Goal: Transaction & Acquisition: Download file/media

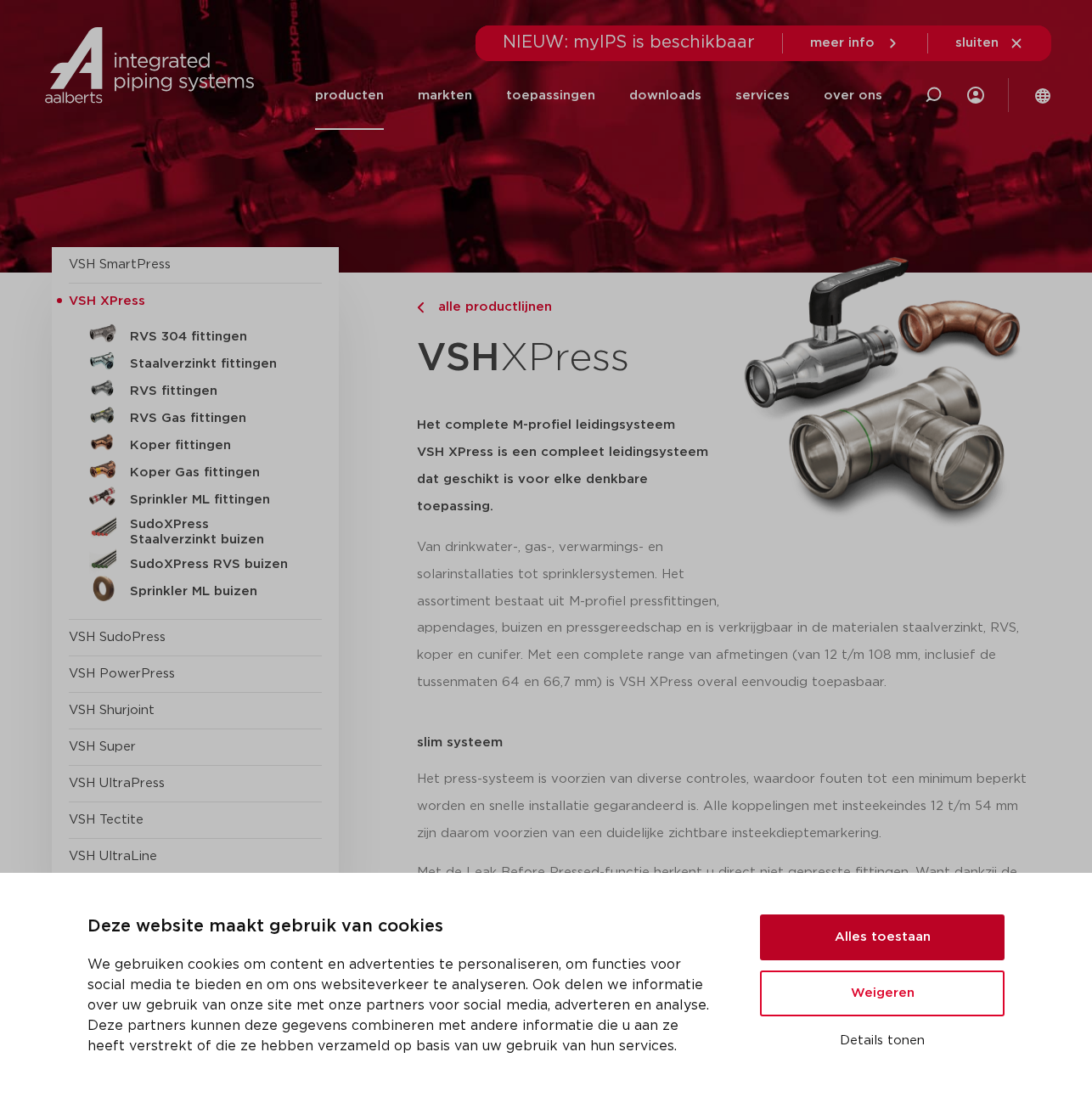
click at [911, 943] on button "Alles toestaan" at bounding box center [883, 938] width 245 height 46
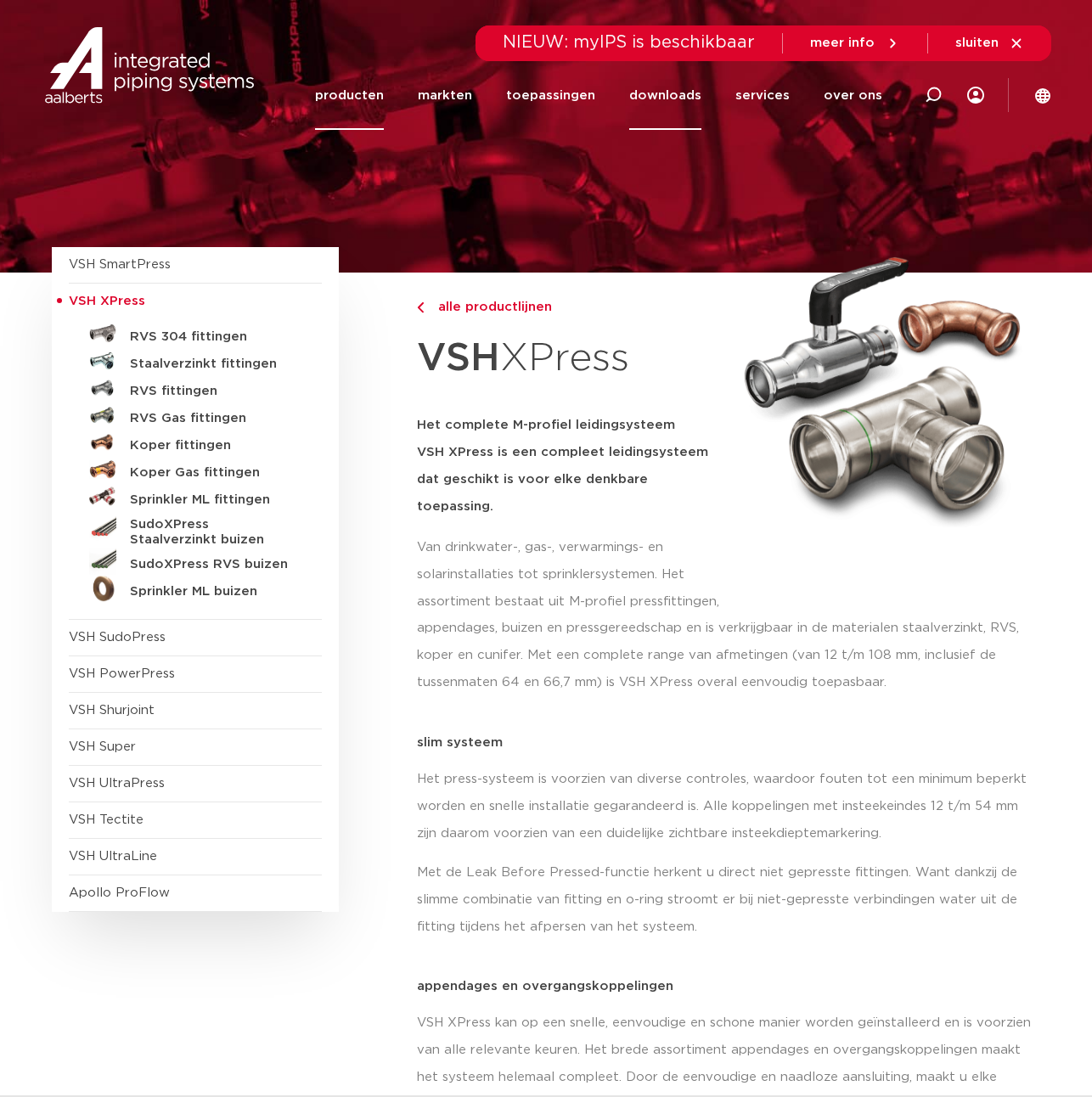
click at [677, 89] on link "downloads" at bounding box center [665, 96] width 72 height 69
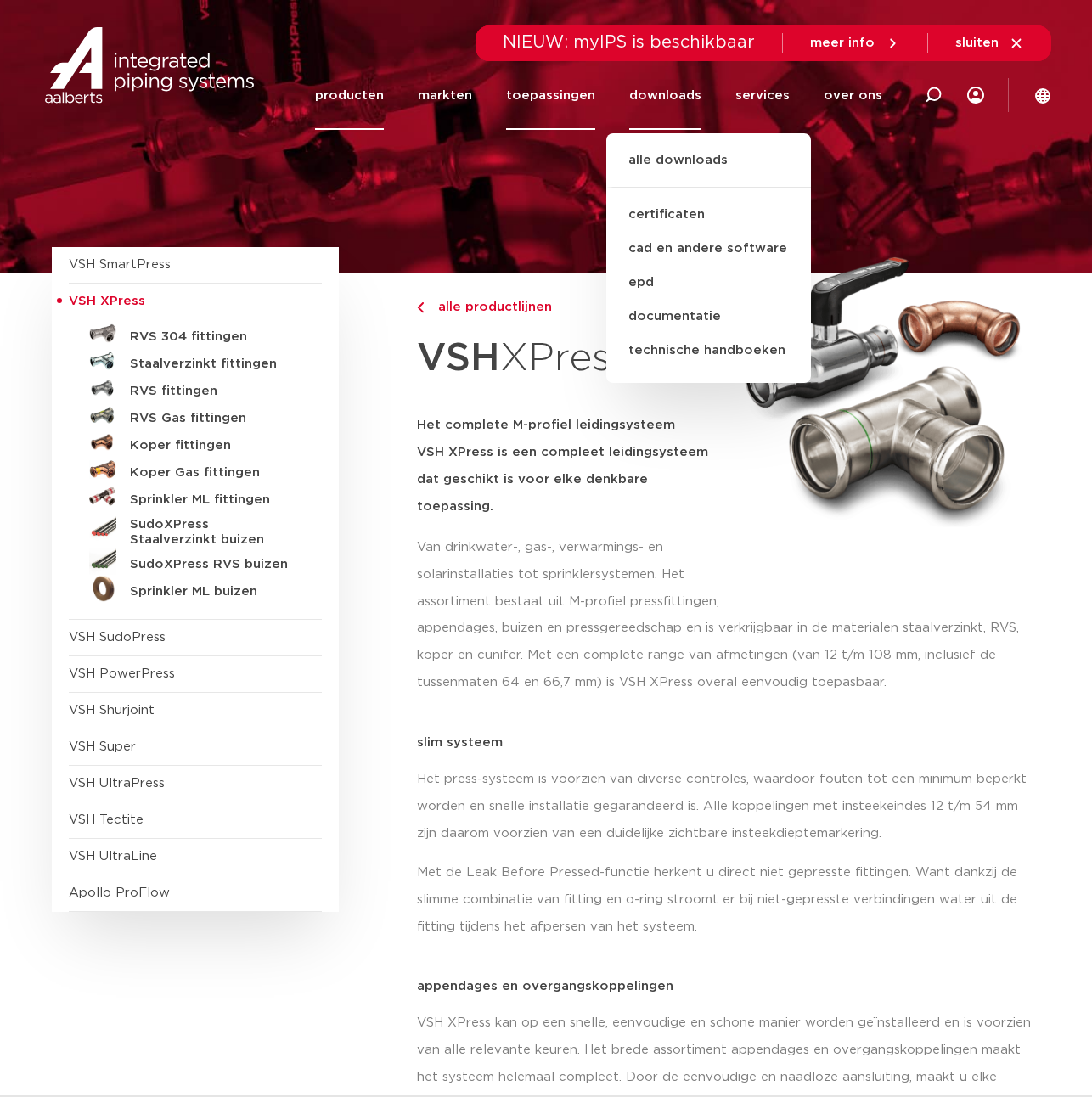
click at [576, 87] on link "toepassingen" at bounding box center [550, 96] width 89 height 69
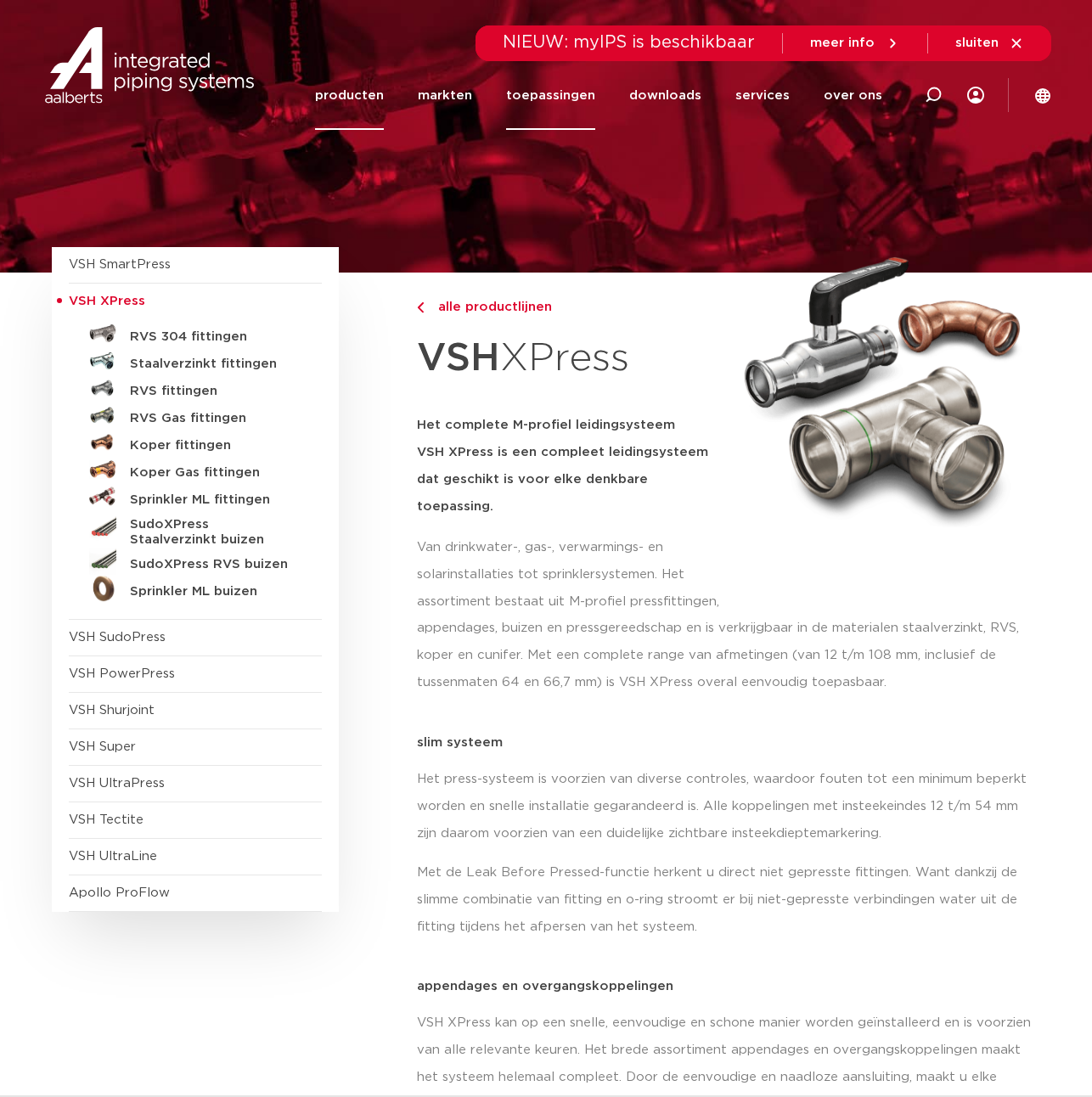
click at [573, 89] on link "toepassingen" at bounding box center [550, 96] width 89 height 69
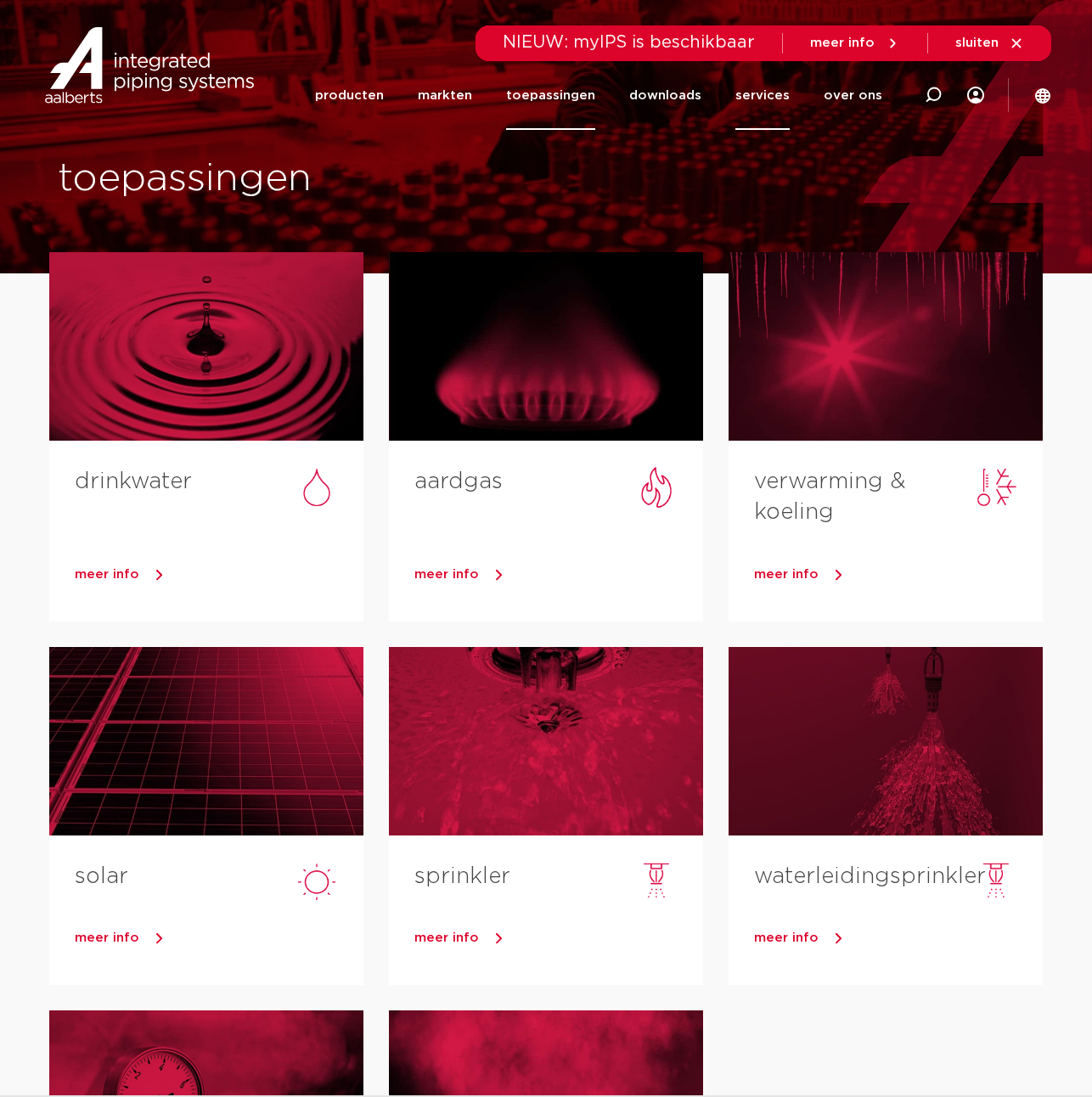
click at [762, 90] on link "services" at bounding box center [763, 96] width 55 height 69
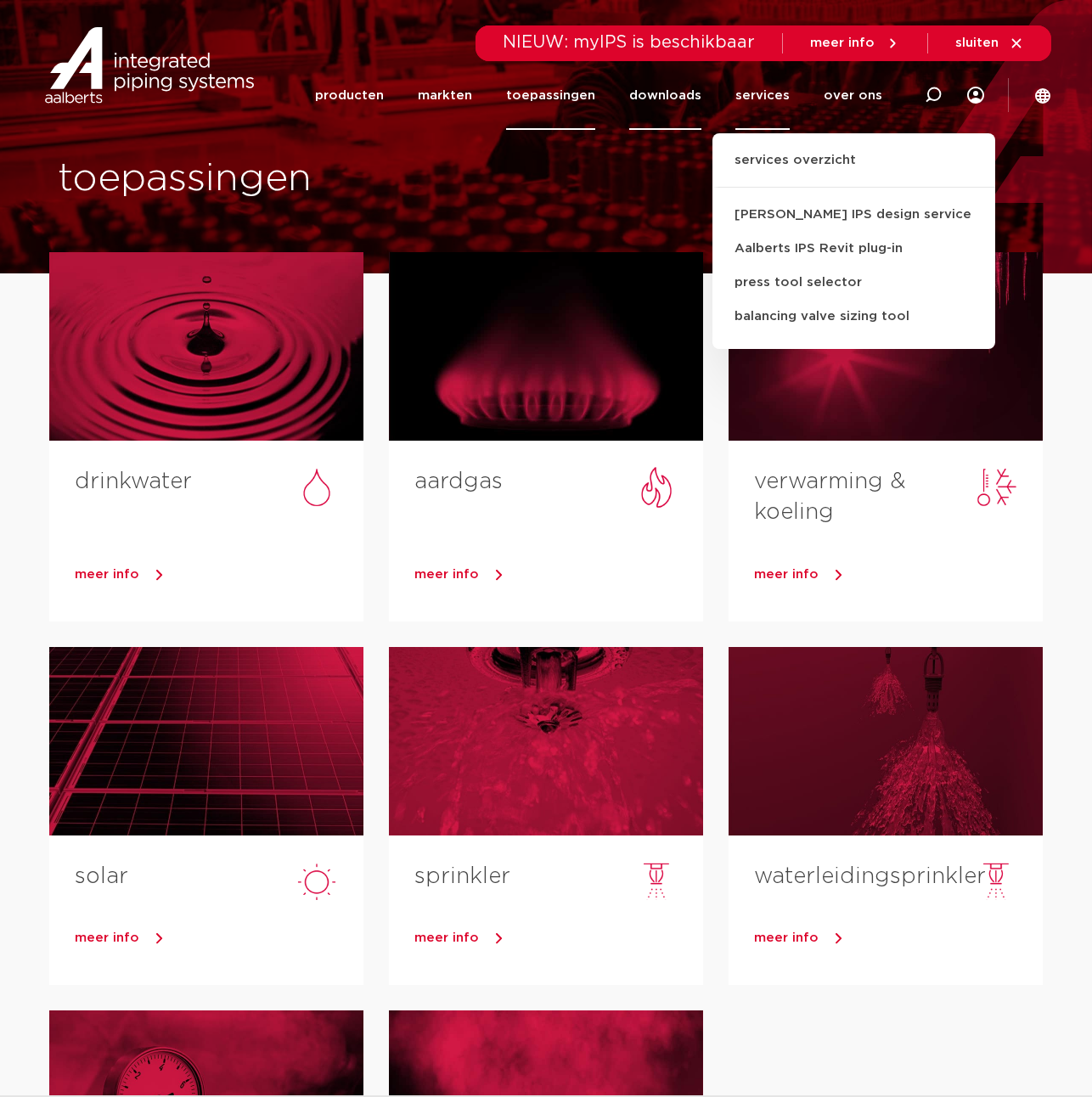
click at [682, 98] on link "downloads" at bounding box center [665, 96] width 72 height 69
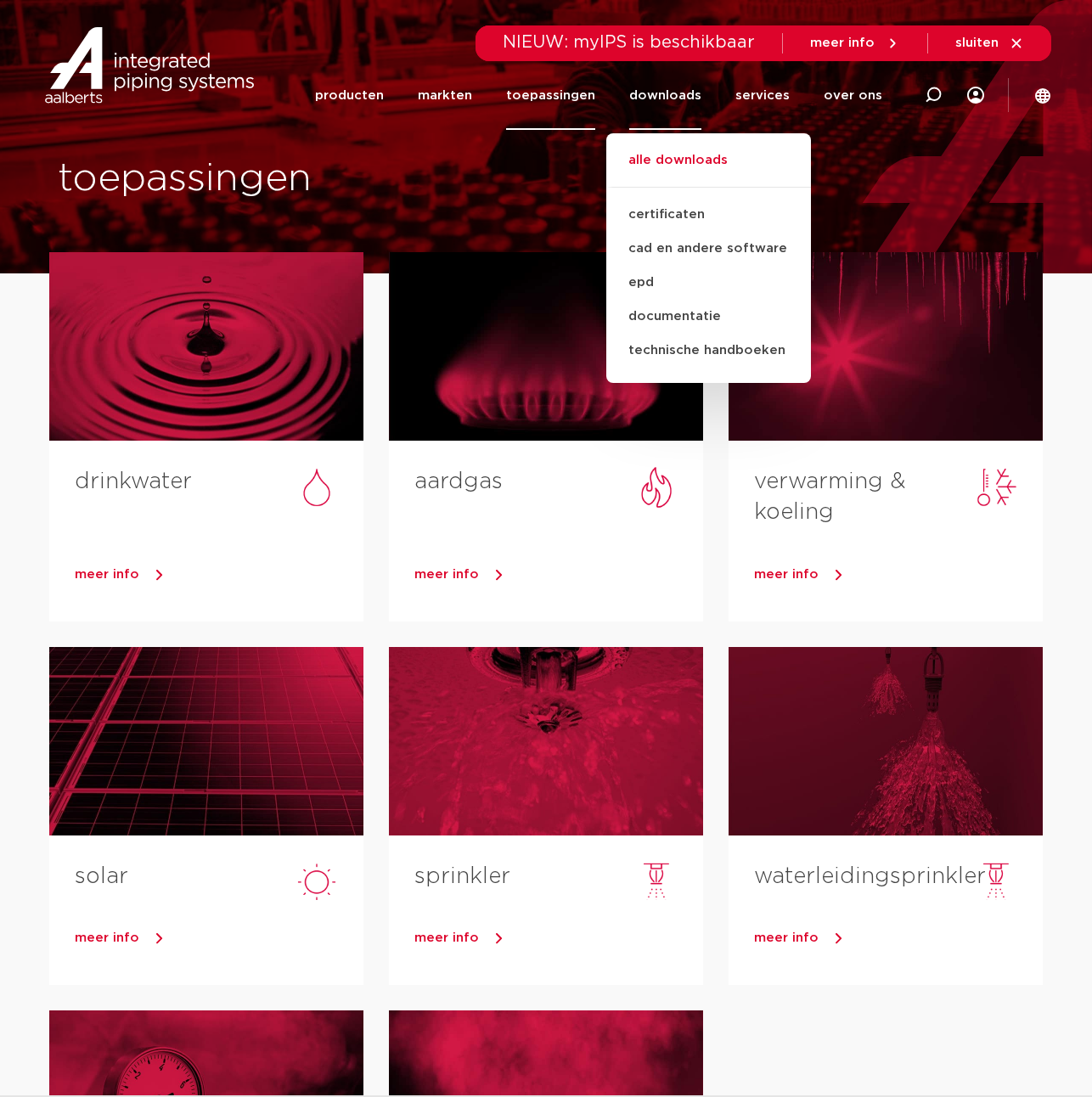
click at [678, 164] on link "alle downloads" at bounding box center [708, 169] width 205 height 37
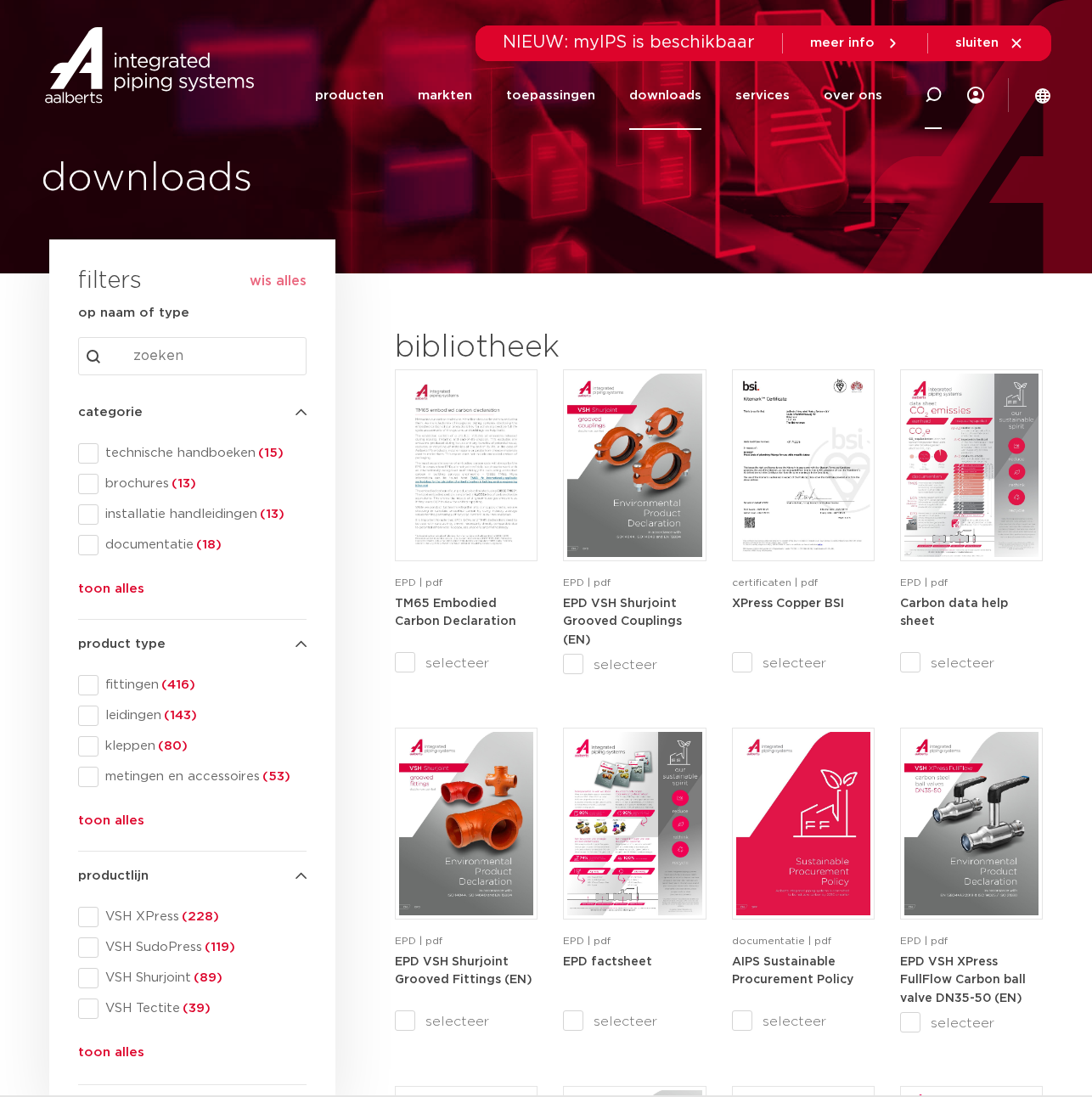
click at [926, 93] on icon at bounding box center [933, 94] width 17 height 17
type input "verloopnippel"
click button "Zoeken" at bounding box center [0, 0] width 0 height 0
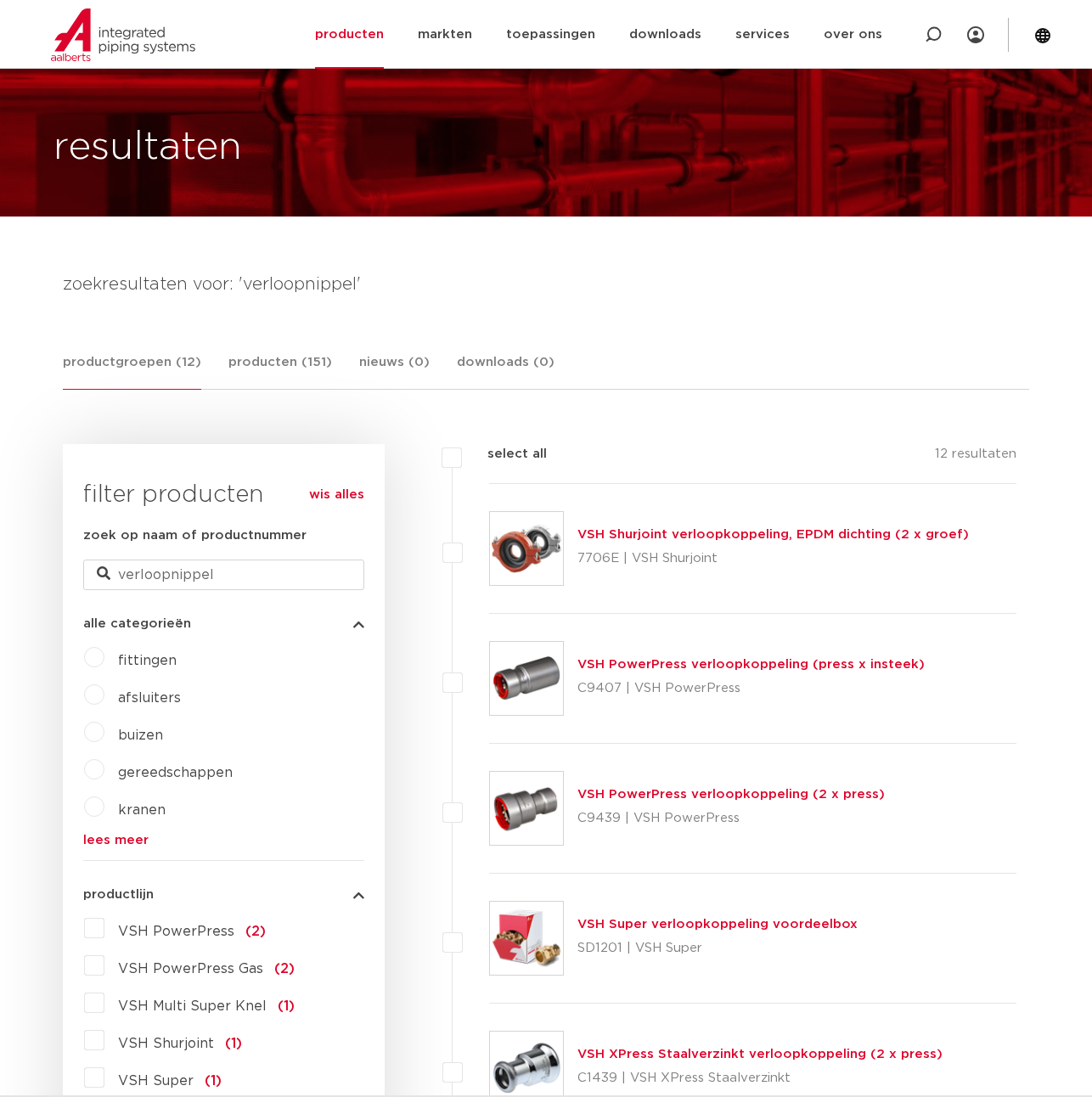
scroll to position [425, 0]
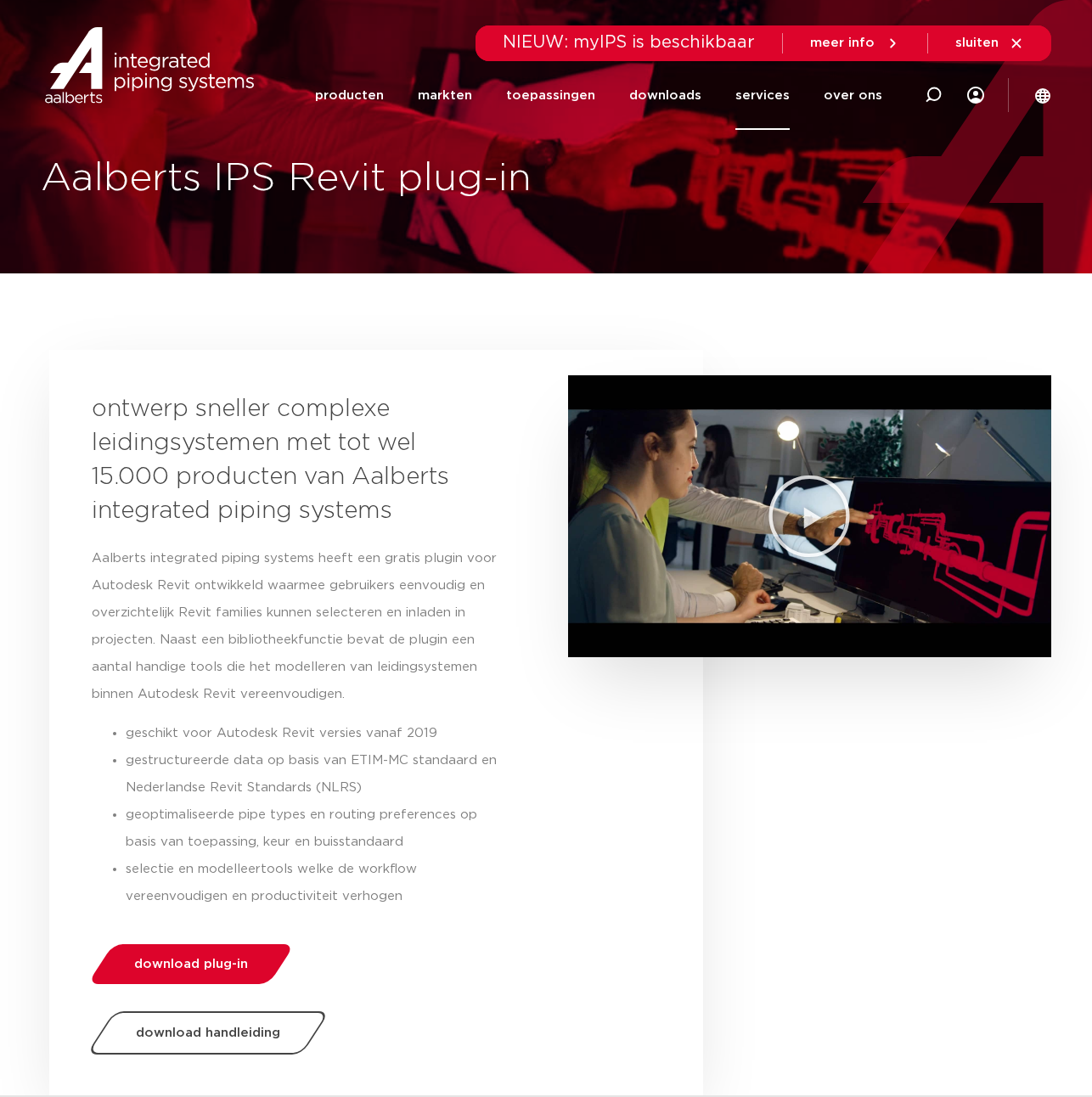
click at [744, 113] on link "services" at bounding box center [763, 96] width 55 height 69
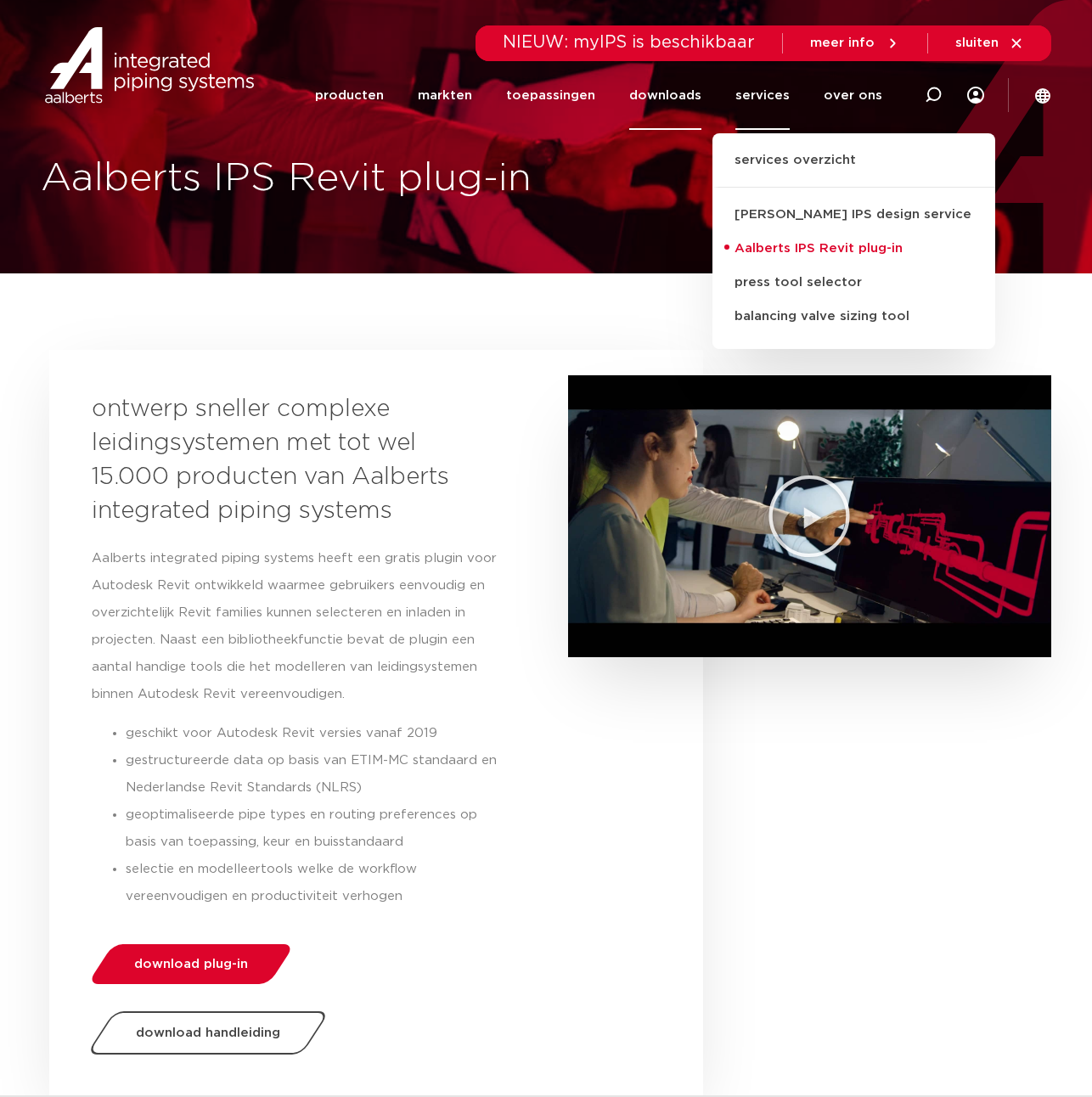
click at [679, 106] on link "downloads" at bounding box center [665, 96] width 72 height 69
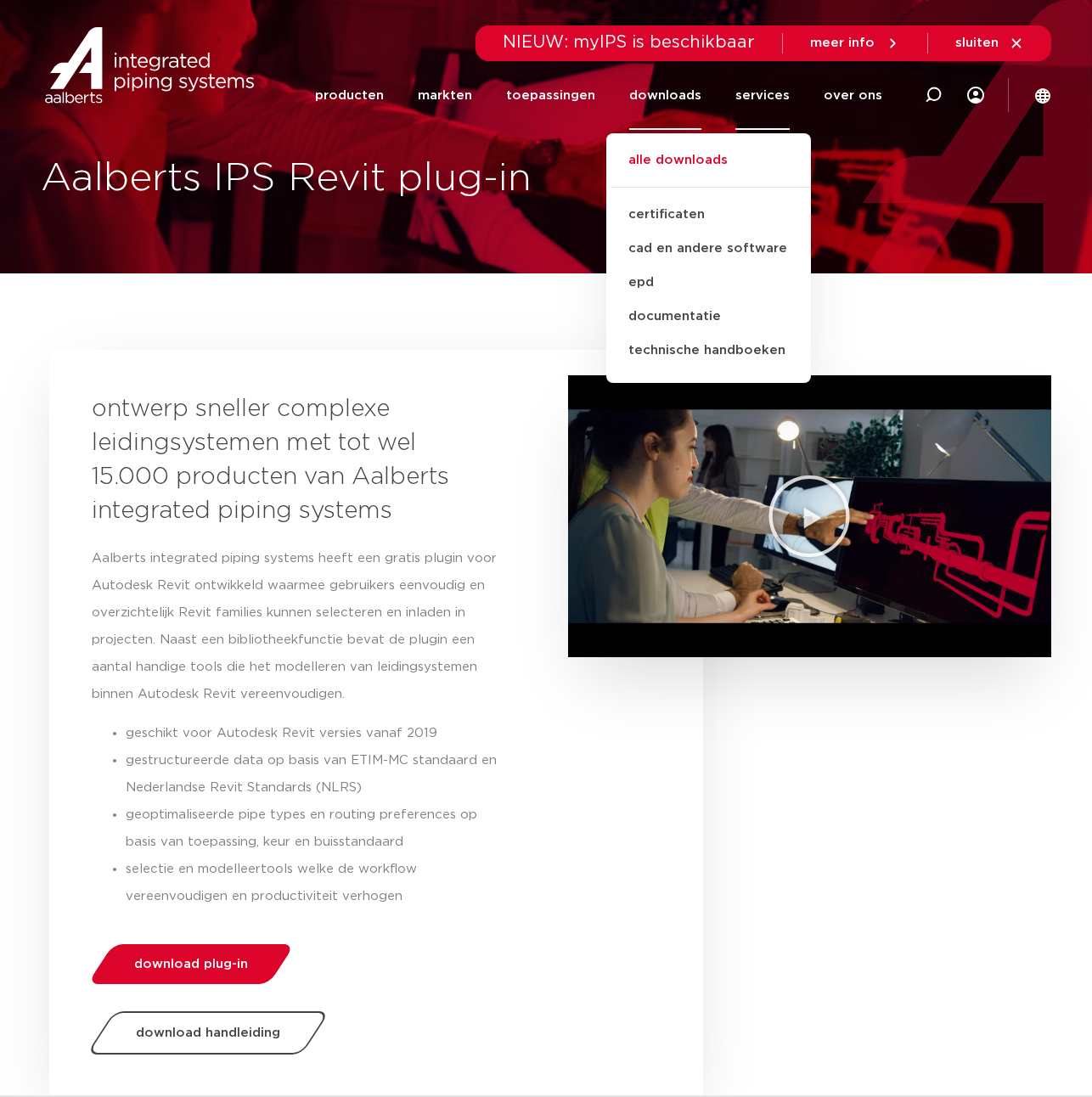
click at [658, 180] on link "alle downloads" at bounding box center [708, 169] width 205 height 37
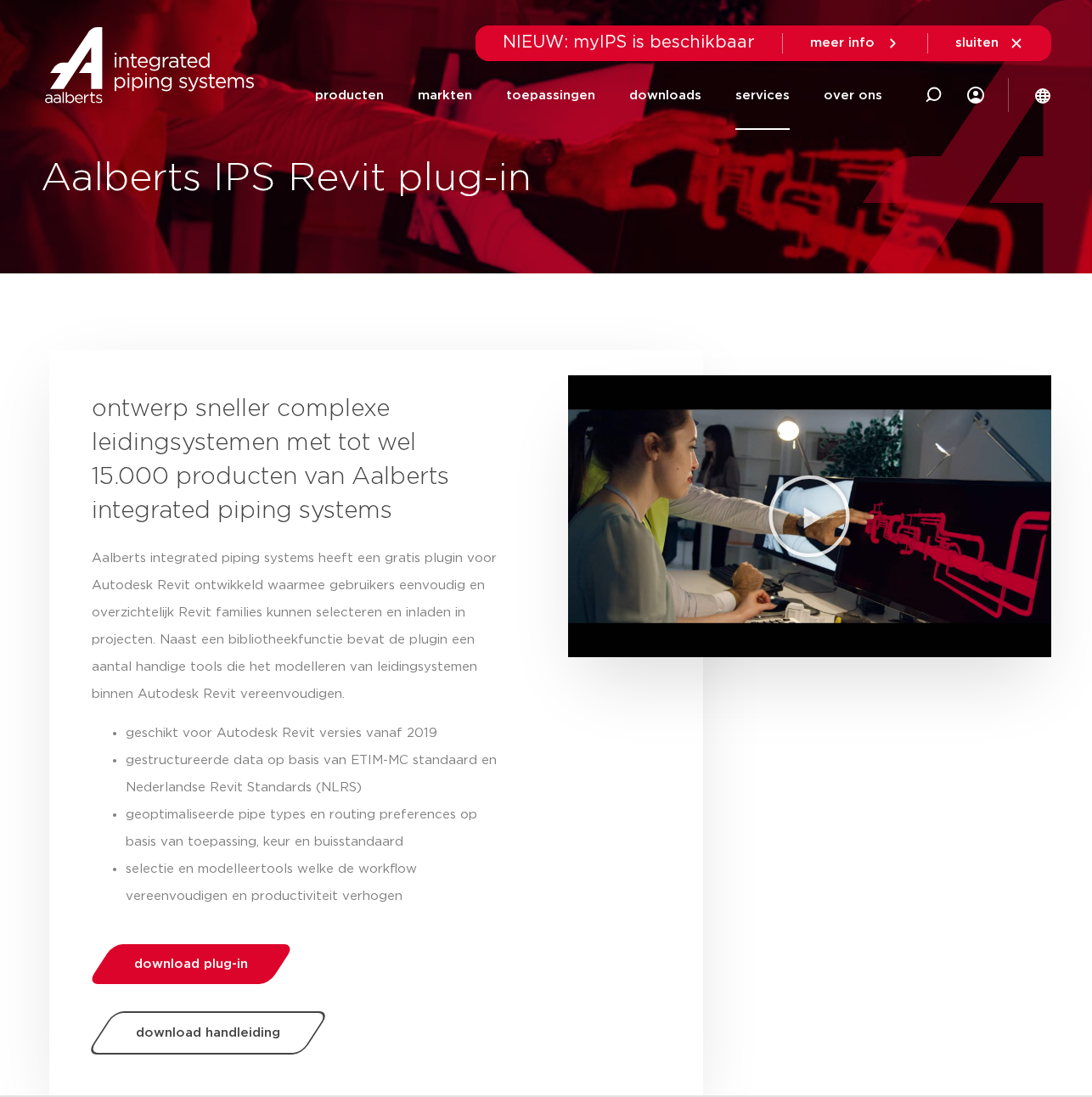
click at [795, 97] on li "services services overzicht Aalberts IPS design service Aalberts IPS Revit plug…" at bounding box center [763, 96] width 88 height 69
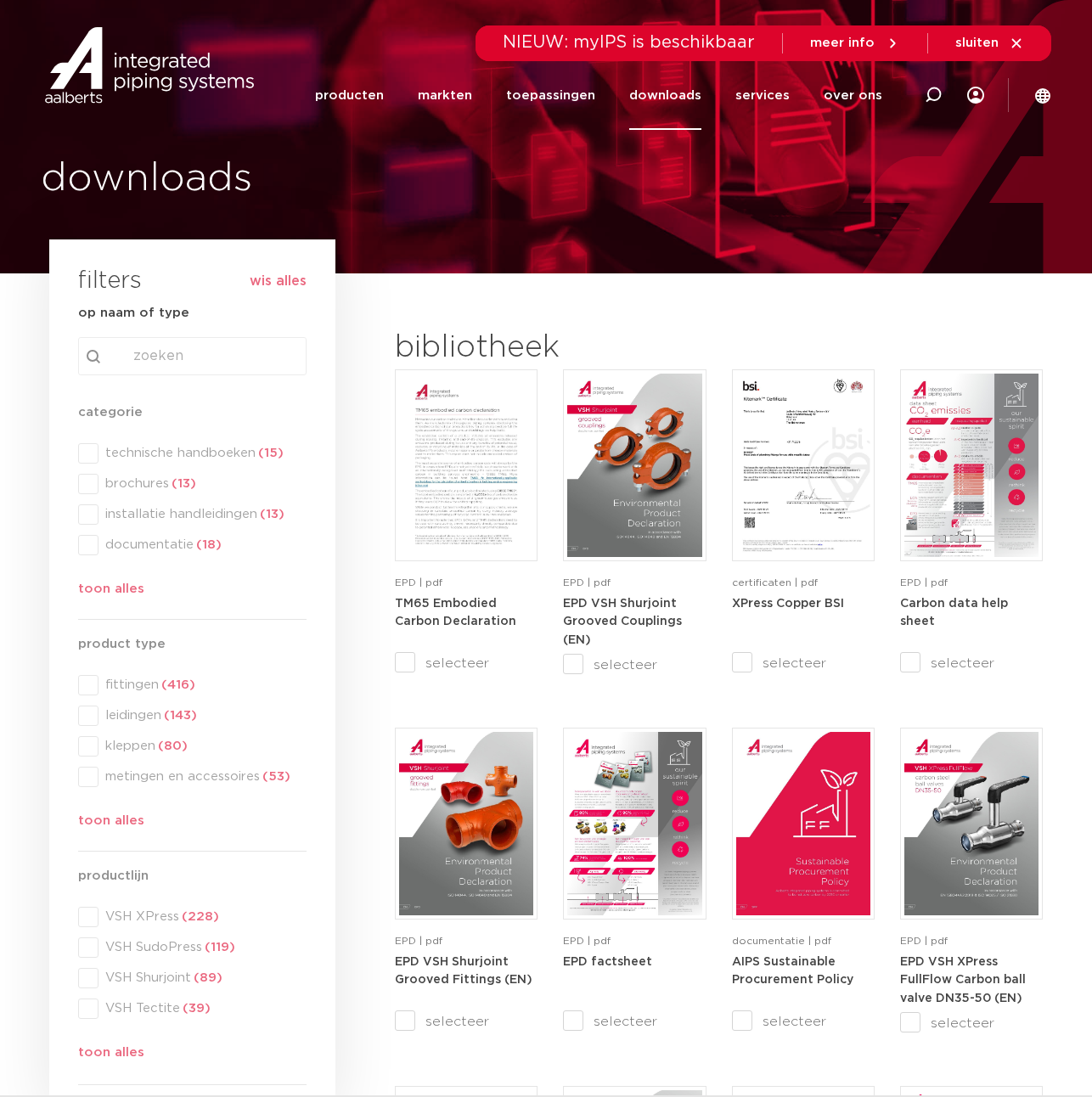
click at [776, 106] on link "services" at bounding box center [763, 96] width 55 height 69
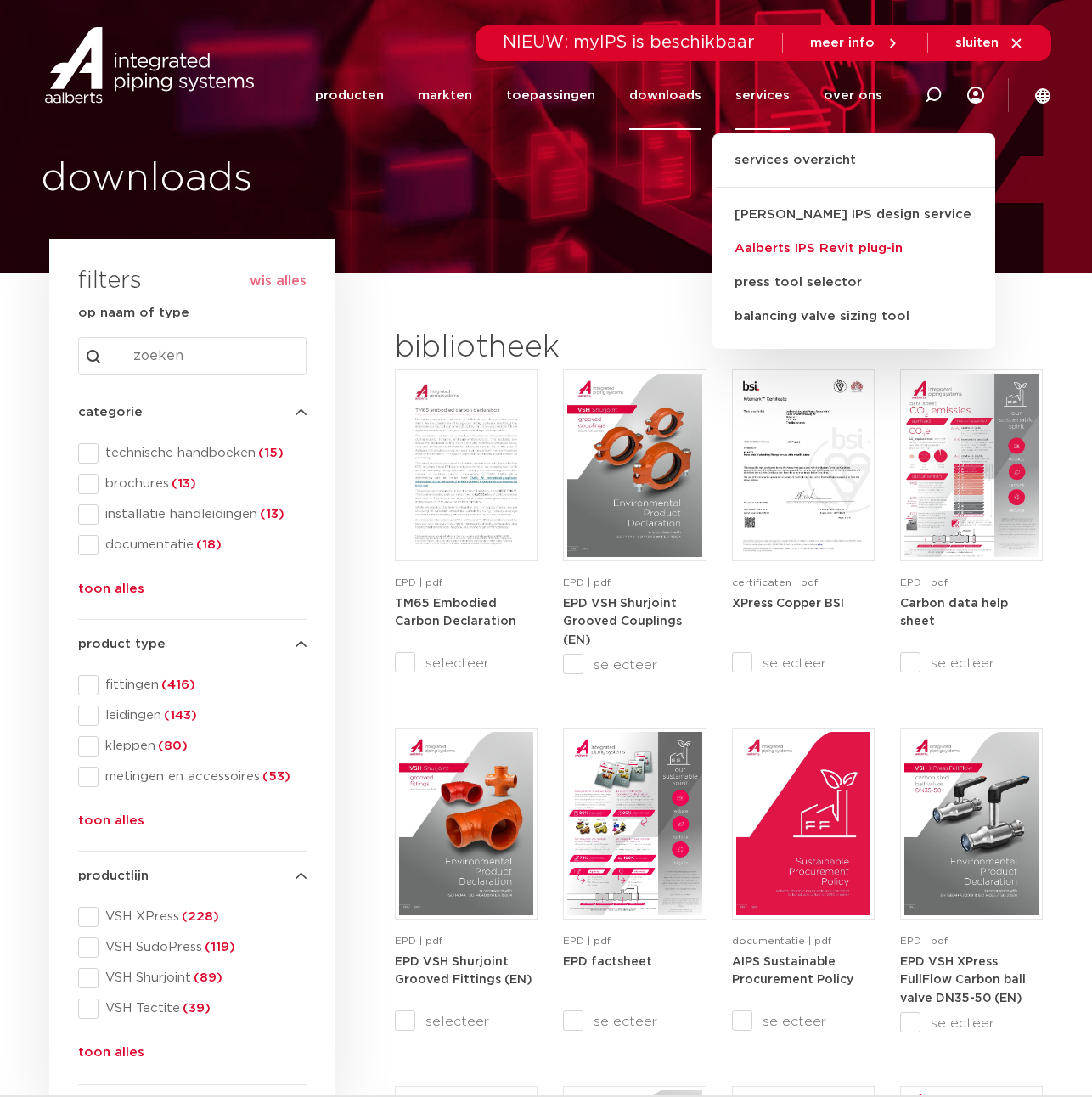
click at [795, 252] on link "Aalberts IPS Revit plug-in" at bounding box center [854, 249] width 282 height 34
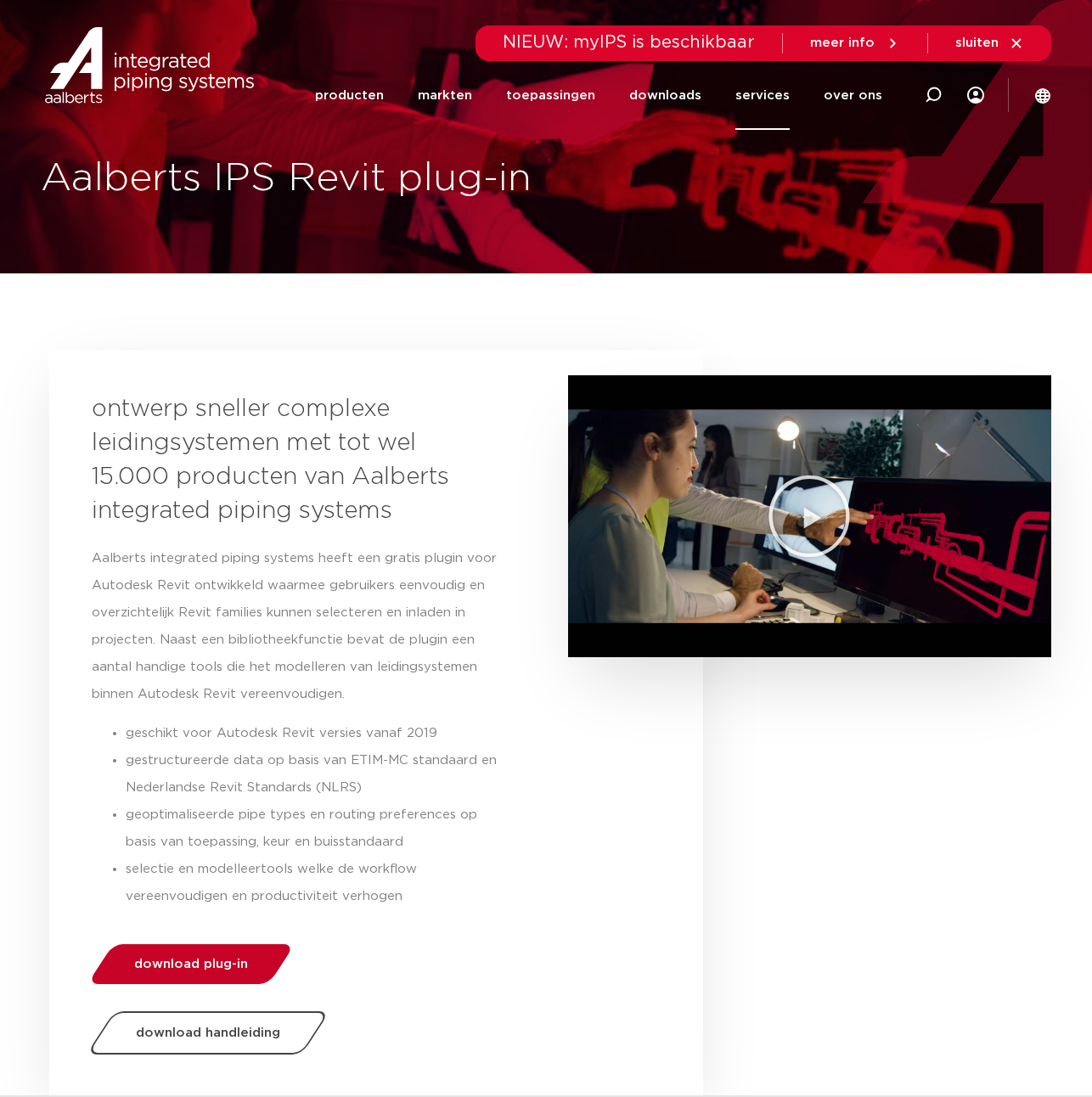
click at [178, 954] on link "download plug-in" at bounding box center [191, 963] width 208 height 40
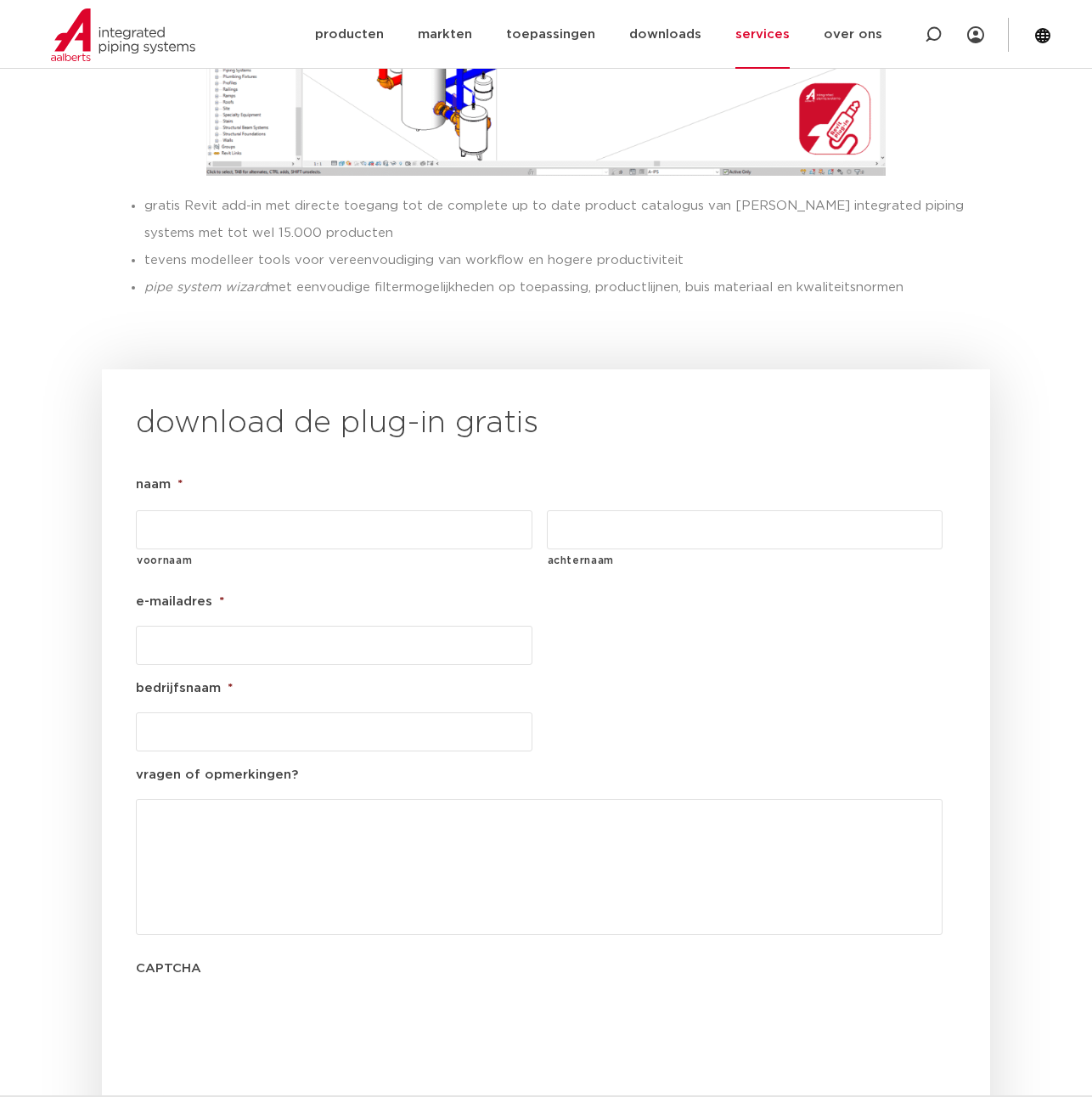
scroll to position [1430, 0]
